Goal: Information Seeking & Learning: Learn about a topic

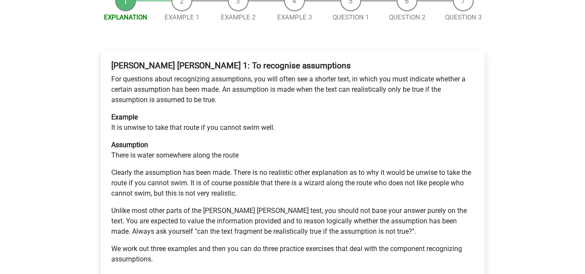
scroll to position [173, 0]
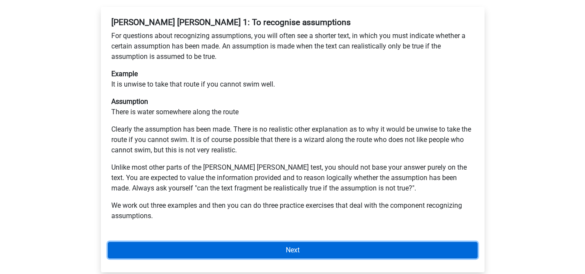
click at [262, 242] on link "Next" at bounding box center [293, 250] width 370 height 16
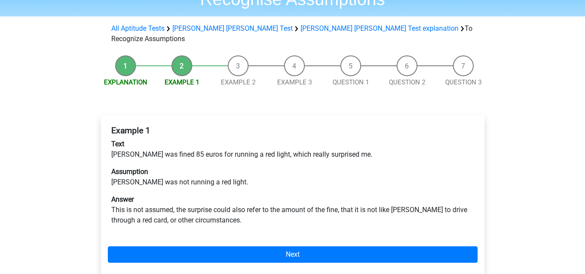
scroll to position [75, 0]
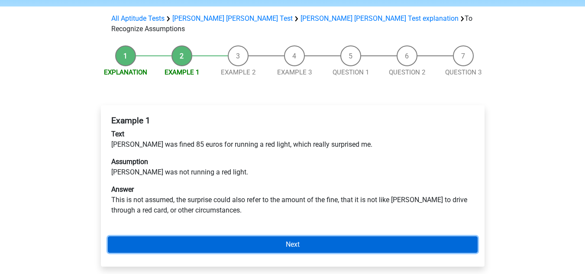
click at [206, 236] on link "Next" at bounding box center [293, 244] width 370 height 16
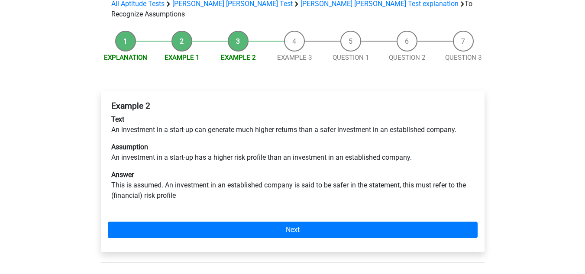
scroll to position [90, 0]
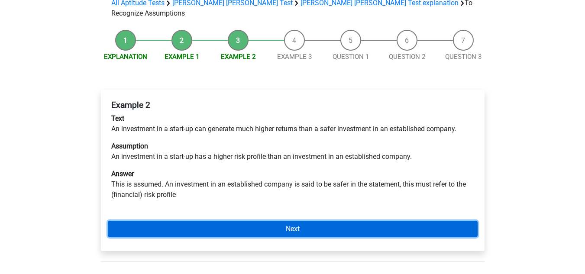
click at [204, 221] on link "Next" at bounding box center [293, 229] width 370 height 16
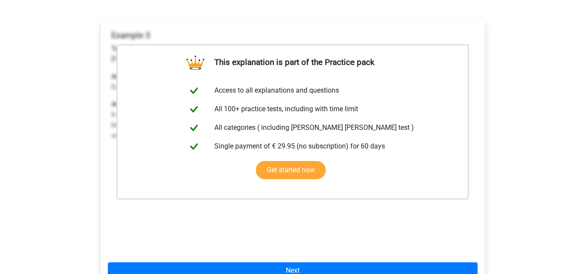
scroll to position [161, 0]
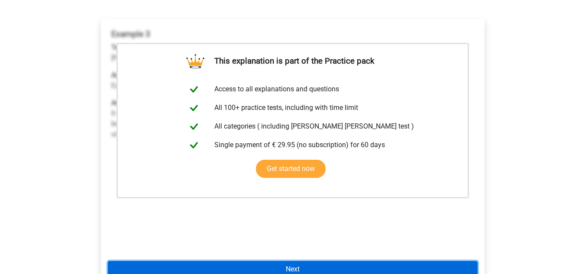
click at [296, 261] on link "Next" at bounding box center [293, 269] width 370 height 16
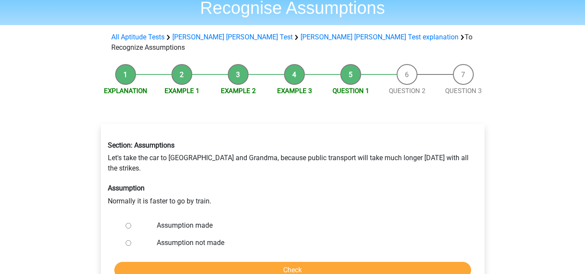
scroll to position [57, 0]
click at [161, 220] on label "Assumption made" at bounding box center [307, 225] width 300 height 10
click at [131, 222] on input "Assumption made" at bounding box center [129, 225] width 6 height 6
radio input "true"
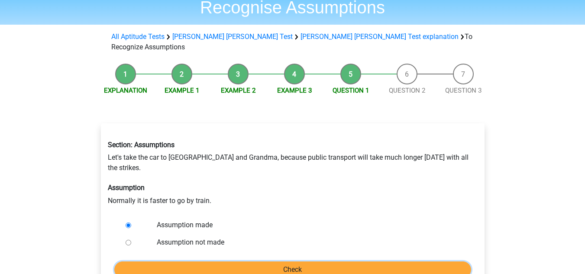
click at [225, 261] on input "Check" at bounding box center [292, 269] width 357 height 16
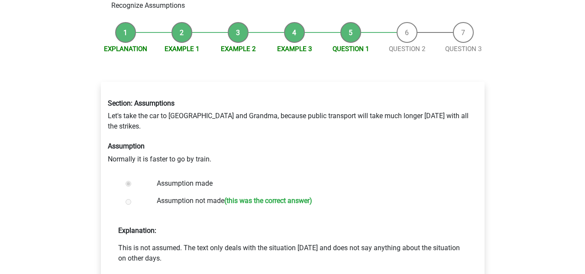
scroll to position [101, 0]
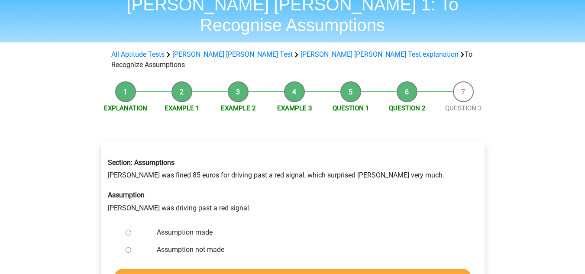
scroll to position [39, 0]
click at [130, 223] on div at bounding box center [136, 231] width 29 height 17
click at [128, 229] on input "Assumption made" at bounding box center [129, 232] width 6 height 6
radio input "true"
click at [175, 268] on input "Check" at bounding box center [292, 276] width 357 height 16
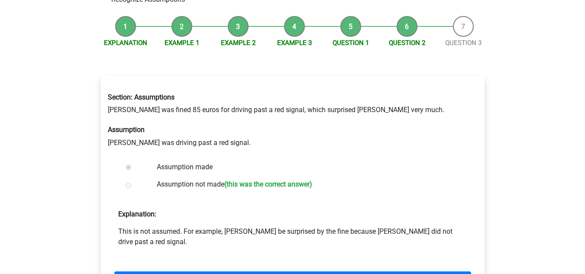
scroll to position [105, 0]
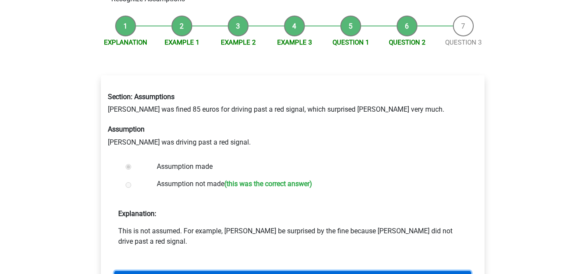
click at [271, 271] on link "Next question" at bounding box center [292, 279] width 357 height 16
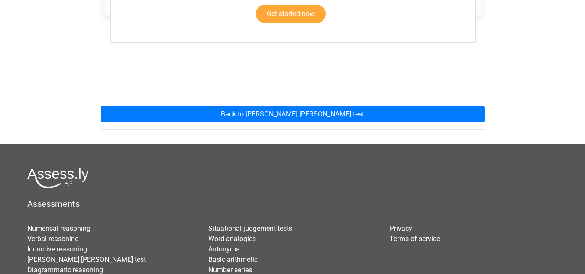
scroll to position [315, 0]
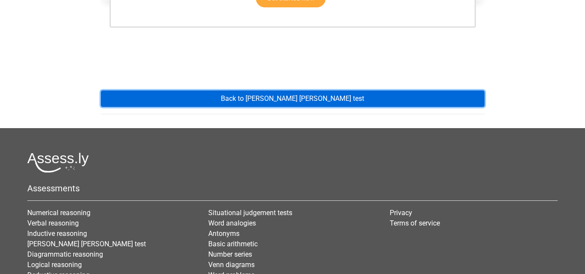
click at [232, 90] on link "Back to [PERSON_NAME] [PERSON_NAME] test" at bounding box center [292, 98] width 383 height 16
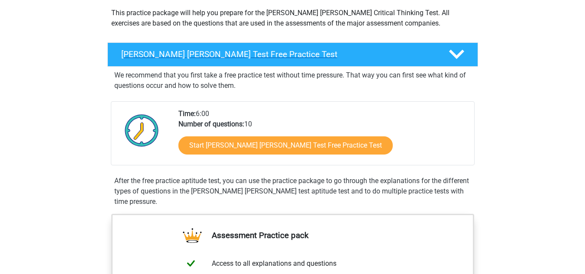
scroll to position [101, 0]
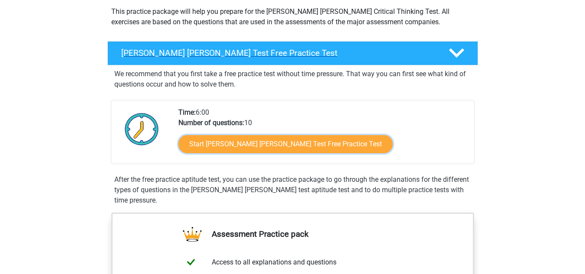
click at [317, 143] on link "Start Watson Glaser Test Free Practice Test" at bounding box center [285, 144] width 214 height 18
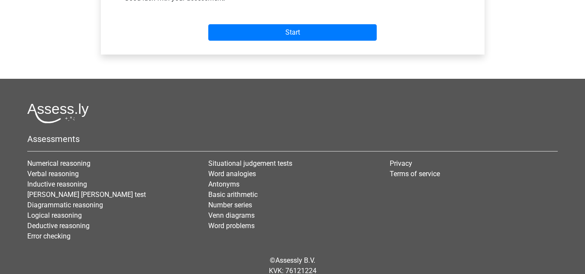
scroll to position [387, 0]
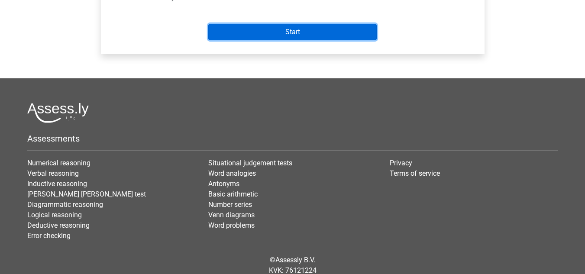
click at [274, 24] on input "Start" at bounding box center [292, 32] width 168 height 16
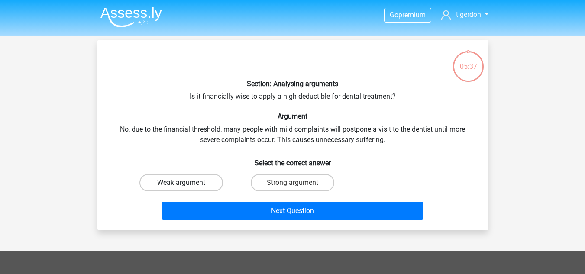
click at [207, 185] on label "Weak argument" at bounding box center [181, 182] width 84 height 17
click at [187, 185] on input "Weak argument" at bounding box center [184, 186] width 6 height 6
radio input "true"
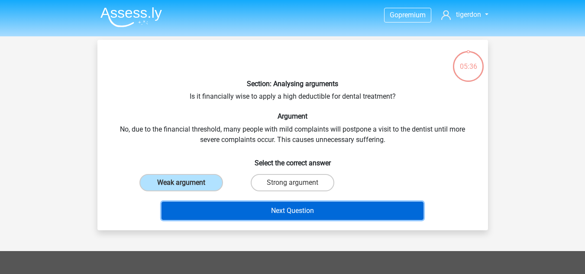
click at [239, 205] on button "Next Question" at bounding box center [292, 211] width 262 height 18
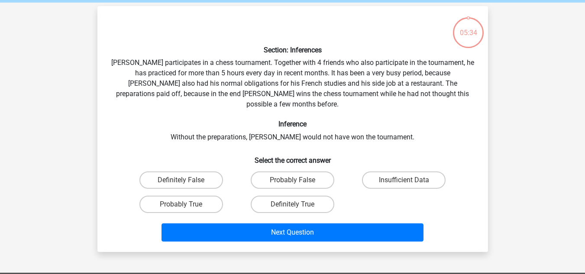
scroll to position [40, 0]
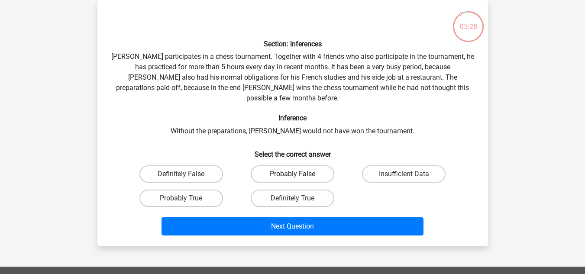
click at [262, 165] on label "Probably False" at bounding box center [293, 173] width 84 height 17
click at [292, 174] on input "Probably False" at bounding box center [295, 177] width 6 height 6
radio input "true"
click at [190, 190] on label "Probably True" at bounding box center [181, 198] width 84 height 17
click at [187, 198] on input "Probably True" at bounding box center [184, 201] width 6 height 6
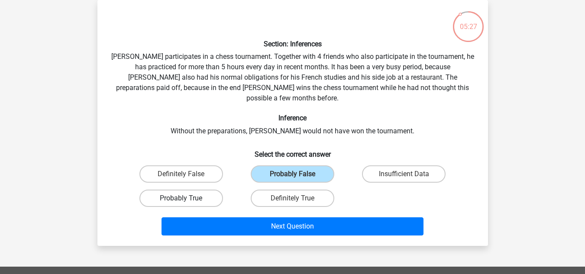
radio input "true"
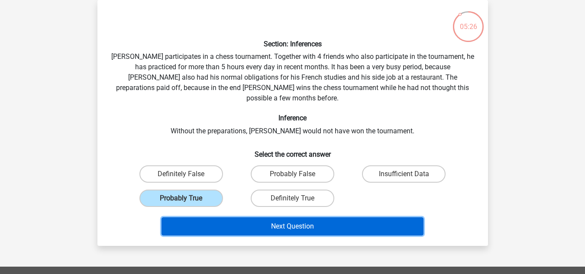
click at [237, 217] on button "Next Question" at bounding box center [292, 226] width 262 height 18
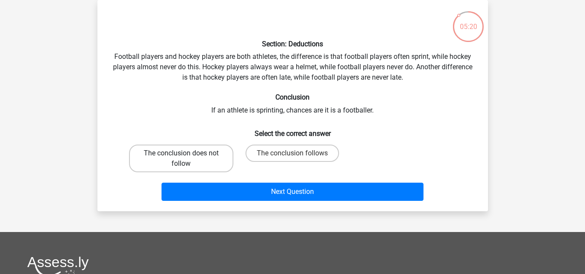
click at [183, 148] on label "The conclusion does not follow" at bounding box center [181, 159] width 104 height 28
click at [183, 153] on input "The conclusion does not follow" at bounding box center [184, 156] width 6 height 6
radio input "true"
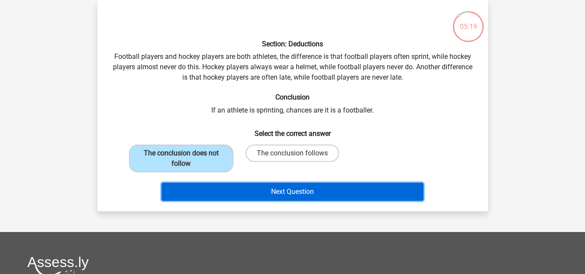
click at [237, 196] on button "Next Question" at bounding box center [292, 192] width 262 height 18
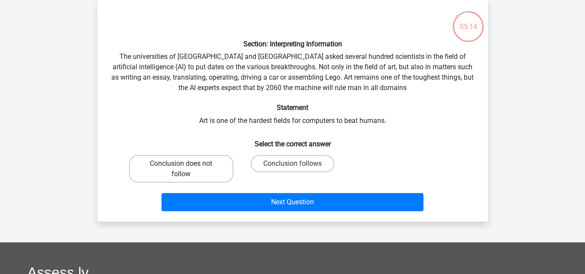
click at [168, 168] on label "Conclusion does not follow" at bounding box center [181, 169] width 104 height 28
click at [181, 168] on input "Conclusion does not follow" at bounding box center [184, 167] width 6 height 6
radio input "true"
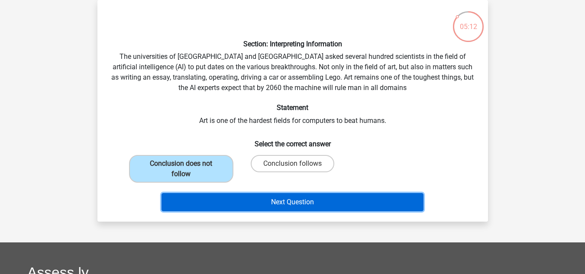
click at [220, 204] on button "Next Question" at bounding box center [292, 202] width 262 height 18
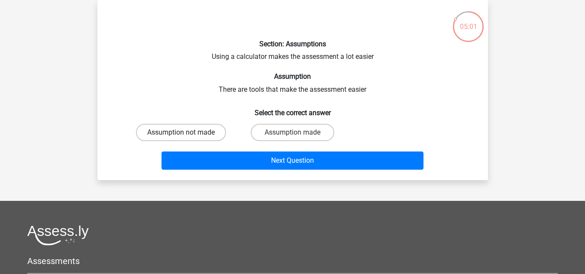
click at [168, 132] on label "Assumption not made" at bounding box center [181, 132] width 90 height 17
click at [181, 132] on input "Assumption not made" at bounding box center [184, 135] width 6 height 6
radio input "true"
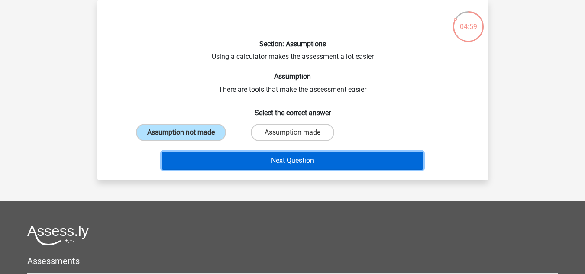
click at [225, 162] on button "Next Question" at bounding box center [292, 160] width 262 height 18
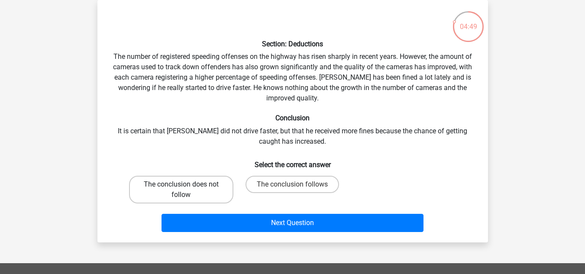
click at [199, 182] on label "The conclusion does not follow" at bounding box center [181, 190] width 104 height 28
click at [187, 184] on input "The conclusion does not follow" at bounding box center [184, 187] width 6 height 6
radio input "true"
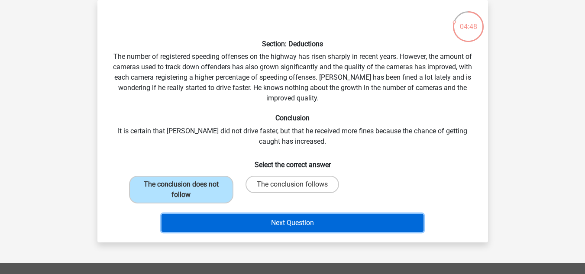
click at [244, 224] on button "Next Question" at bounding box center [292, 223] width 262 height 18
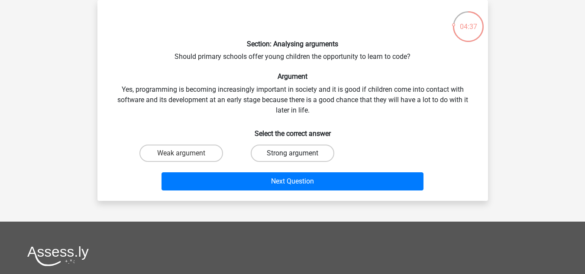
click at [276, 151] on label "Strong argument" at bounding box center [293, 153] width 84 height 17
click at [292, 153] on input "Strong argument" at bounding box center [295, 156] width 6 height 6
radio input "true"
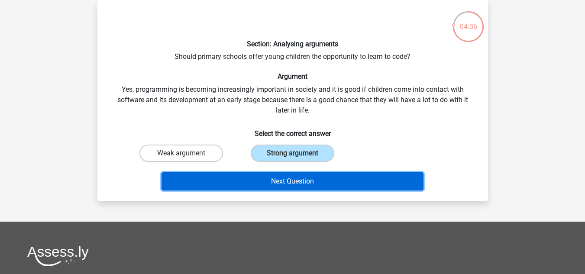
click at [279, 182] on button "Next Question" at bounding box center [292, 181] width 262 height 18
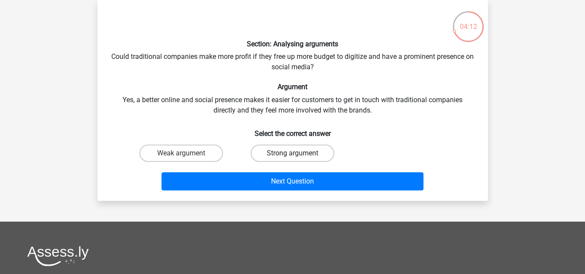
click at [277, 151] on label "Strong argument" at bounding box center [293, 153] width 84 height 17
click at [292, 153] on input "Strong argument" at bounding box center [295, 156] width 6 height 6
radio input "true"
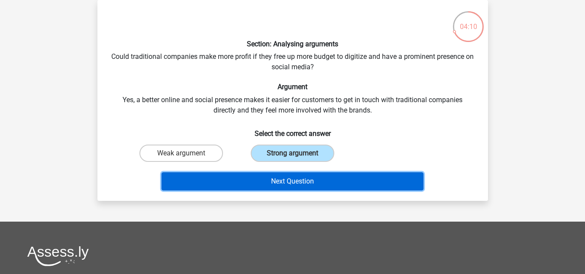
click at [282, 182] on button "Next Question" at bounding box center [292, 181] width 262 height 18
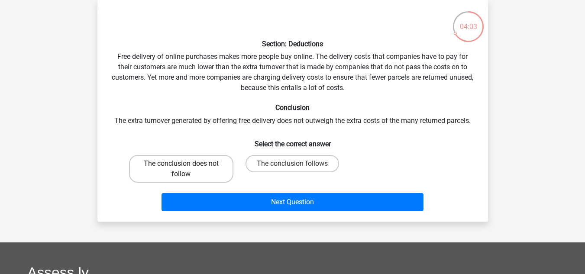
click at [206, 173] on label "The conclusion does not follow" at bounding box center [181, 169] width 104 height 28
click at [187, 169] on input "The conclusion does not follow" at bounding box center [184, 167] width 6 height 6
radio input "true"
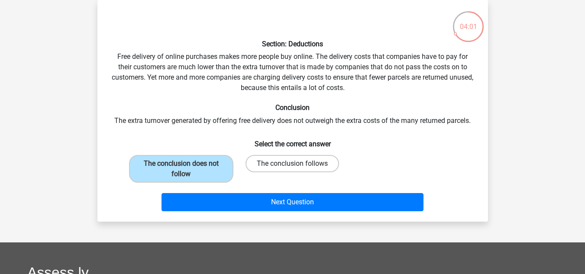
click at [280, 167] on label "The conclusion follows" at bounding box center [291, 163] width 93 height 17
click at [292, 167] on input "The conclusion follows" at bounding box center [295, 167] width 6 height 6
radio input "true"
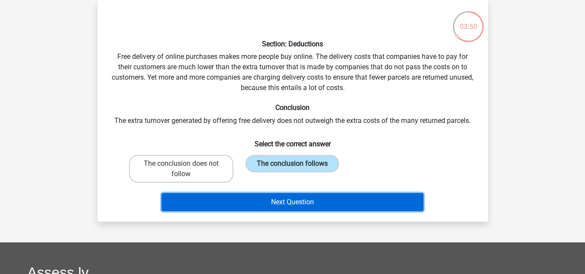
click at [248, 201] on button "Next Question" at bounding box center [292, 202] width 262 height 18
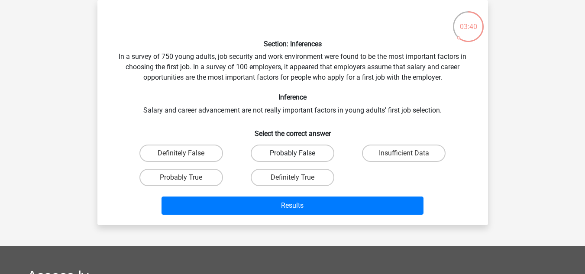
click at [275, 151] on label "Probably False" at bounding box center [293, 153] width 84 height 17
click at [292, 153] on input "Probably False" at bounding box center [295, 156] width 6 height 6
radio input "true"
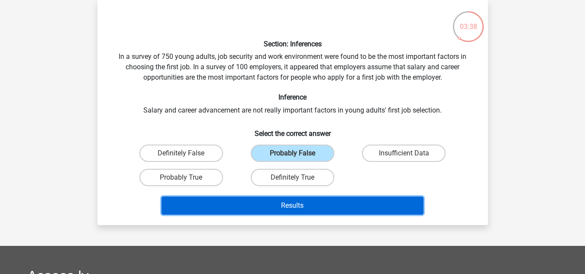
click at [292, 199] on button "Results" at bounding box center [292, 206] width 262 height 18
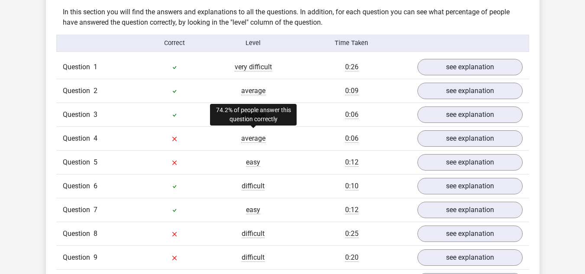
scroll to position [679, 0]
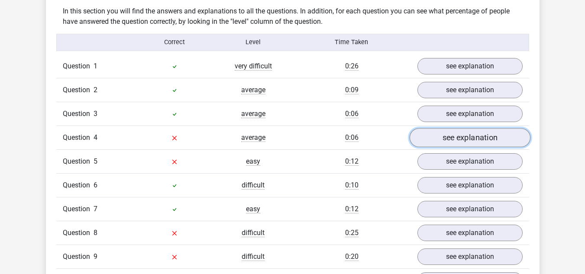
click at [423, 133] on link "see explanation" at bounding box center [469, 137] width 121 height 19
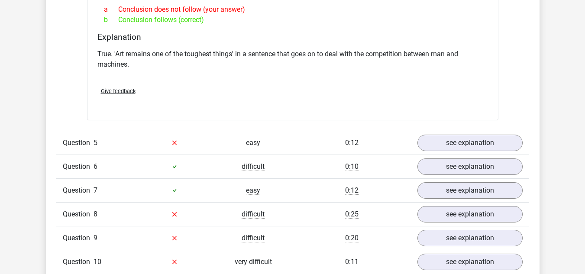
scroll to position [938, 0]
click at [430, 138] on link "see explanation" at bounding box center [469, 142] width 121 height 19
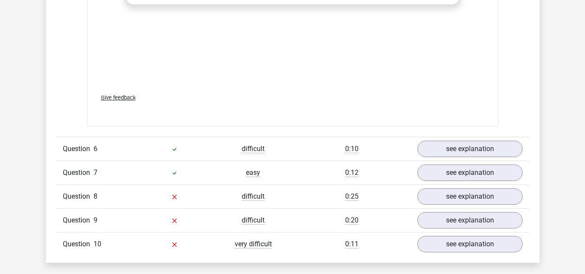
scroll to position [1397, 0]
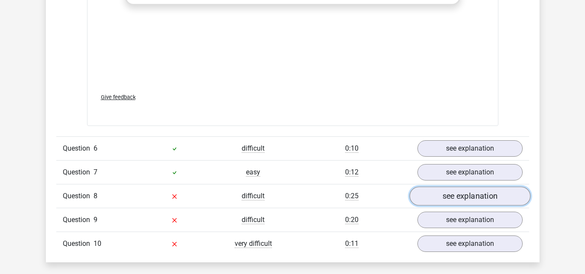
click at [426, 190] on link "see explanation" at bounding box center [469, 196] width 121 height 19
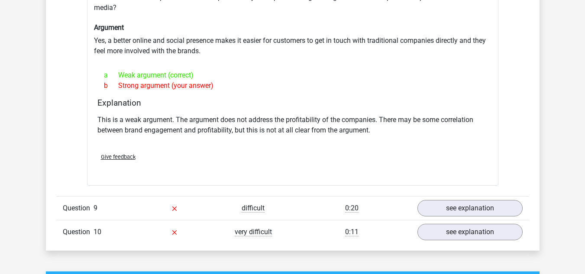
scroll to position [1640, 0]
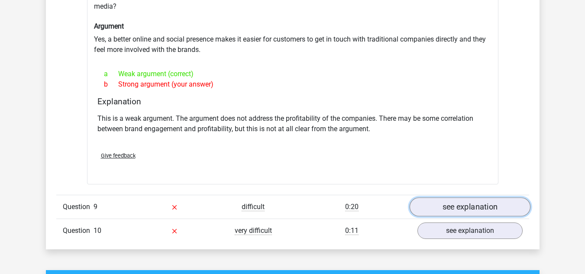
click at [425, 207] on link "see explanation" at bounding box center [469, 206] width 121 height 19
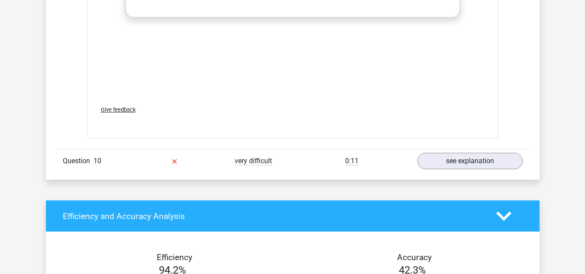
scroll to position [2182, 0]
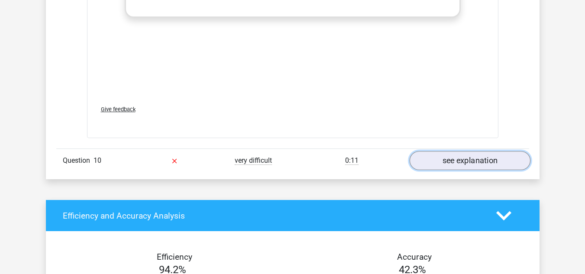
click at [422, 155] on link "see explanation" at bounding box center [469, 160] width 121 height 19
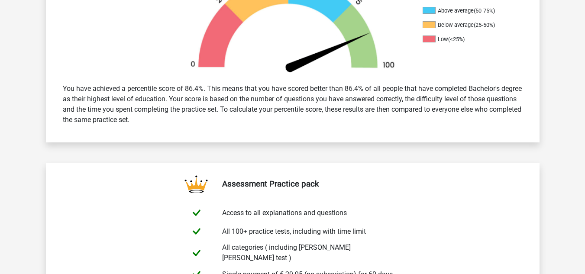
scroll to position [303, 0]
